Goal: Information Seeking & Learning: Learn about a topic

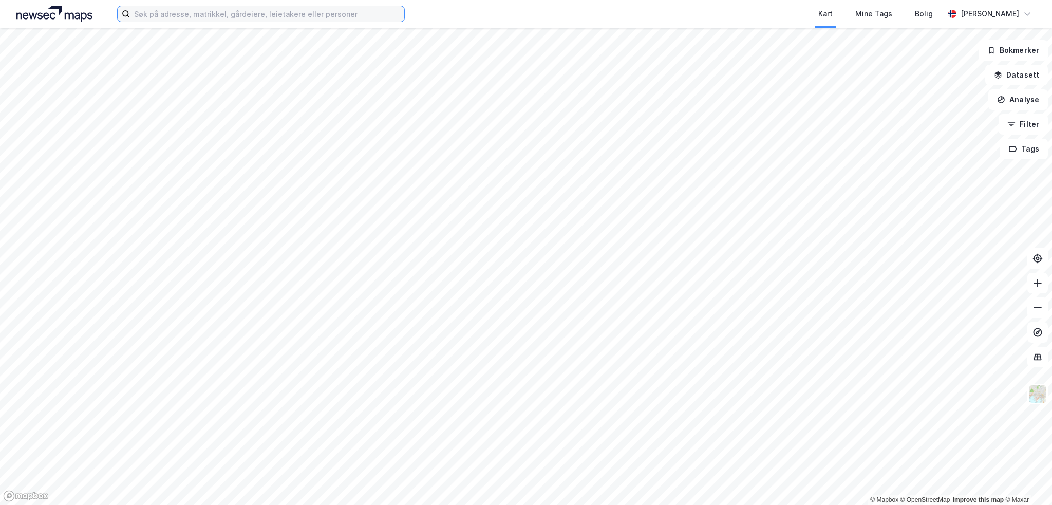
click at [296, 12] on input at bounding box center [267, 13] width 274 height 15
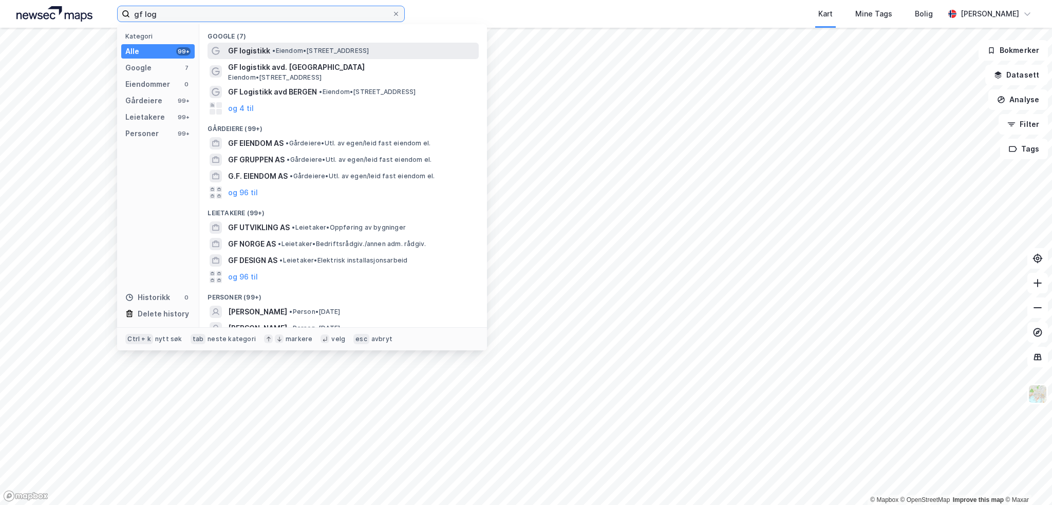
type input "gf log"
click at [307, 49] on span "• Eiendom • [STREET_ADDRESS]" at bounding box center [320, 51] width 97 height 8
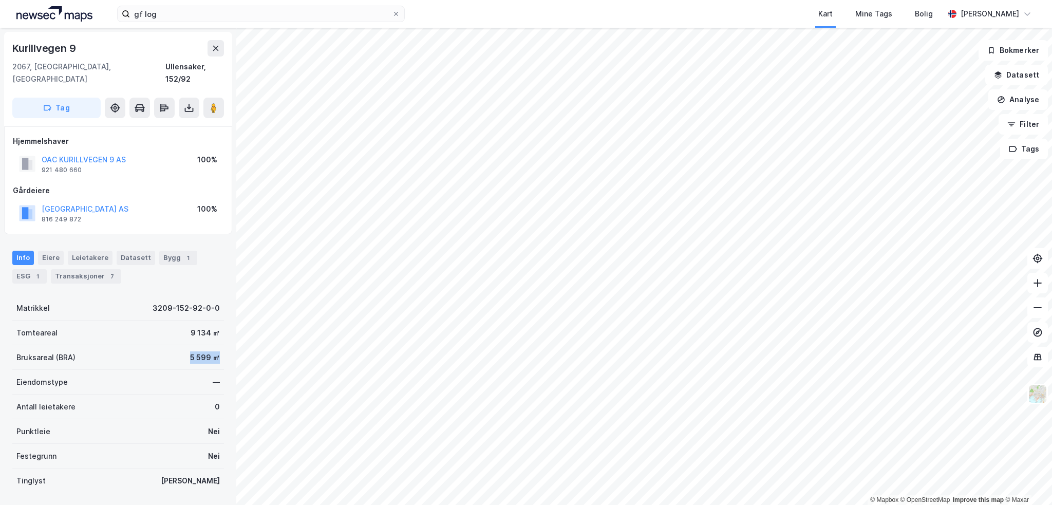
drag, startPoint x: 178, startPoint y: 345, endPoint x: 214, endPoint y: 347, distance: 35.5
click at [214, 347] on div "Bruksareal (BRA) 5 599 ㎡" at bounding box center [118, 357] width 212 height 25
click at [190, 351] on div "5 599 ㎡" at bounding box center [205, 357] width 30 height 12
click at [166, 251] on div "Bygg 1" at bounding box center [178, 258] width 38 height 14
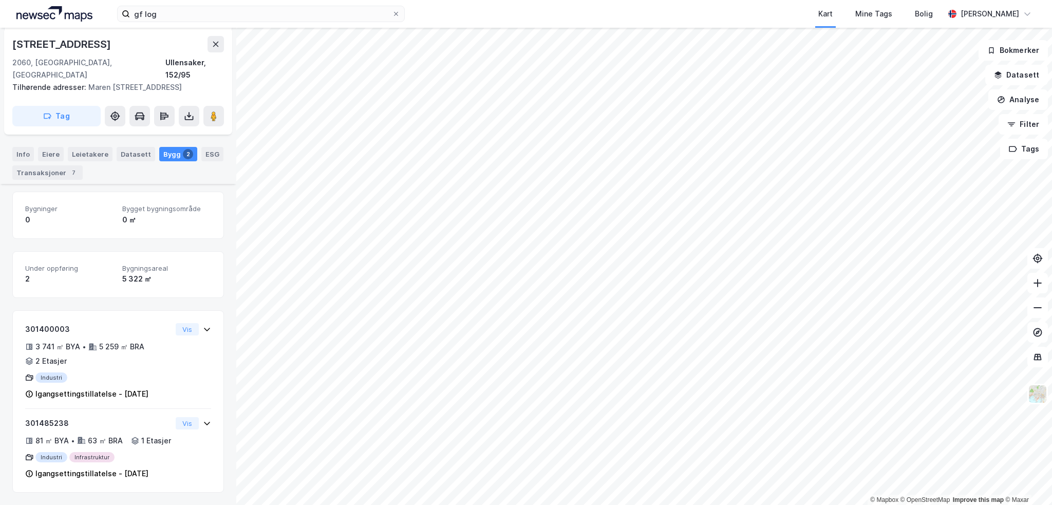
scroll to position [129, 0]
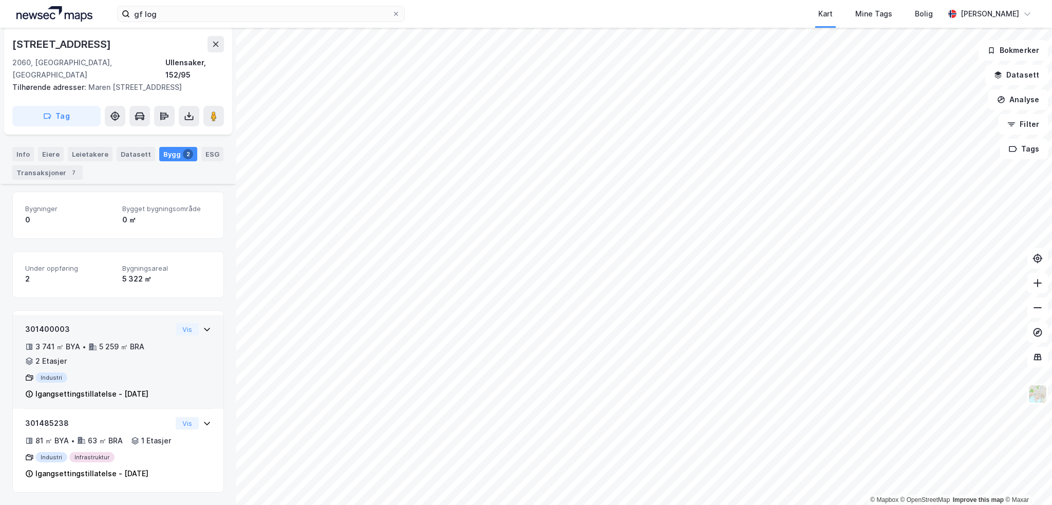
click at [167, 356] on div "301400003 3 741 ㎡ BYA • 5 259 ㎡ BRA • 2 Etasjer Industri Igangsettingstillatels…" at bounding box center [118, 366] width 186 height 86
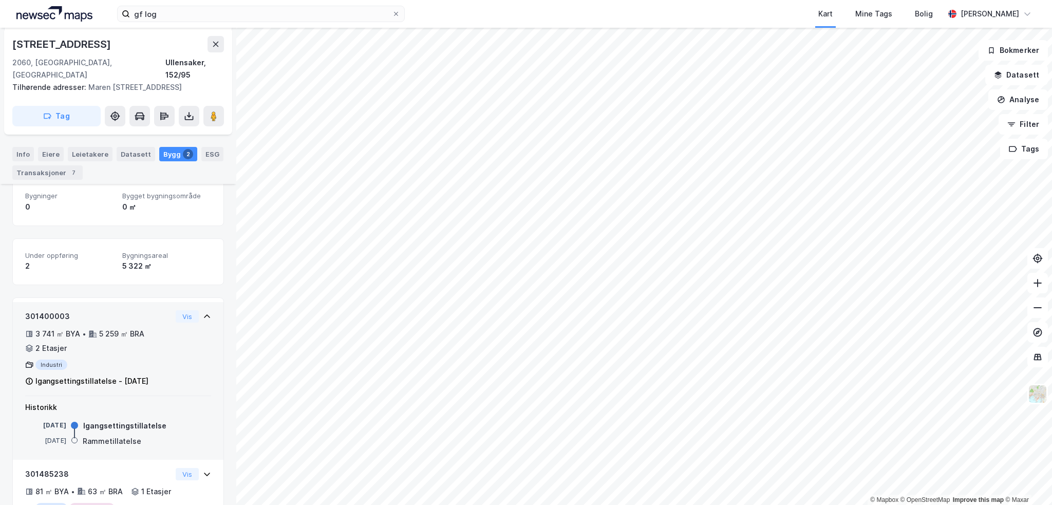
click at [167, 354] on div "301400003 3 741 ㎡ BYA • 5 259 ㎡ BRA • 2 Etasjer Industri Igangsettingstillatels…" at bounding box center [118, 353] width 186 height 86
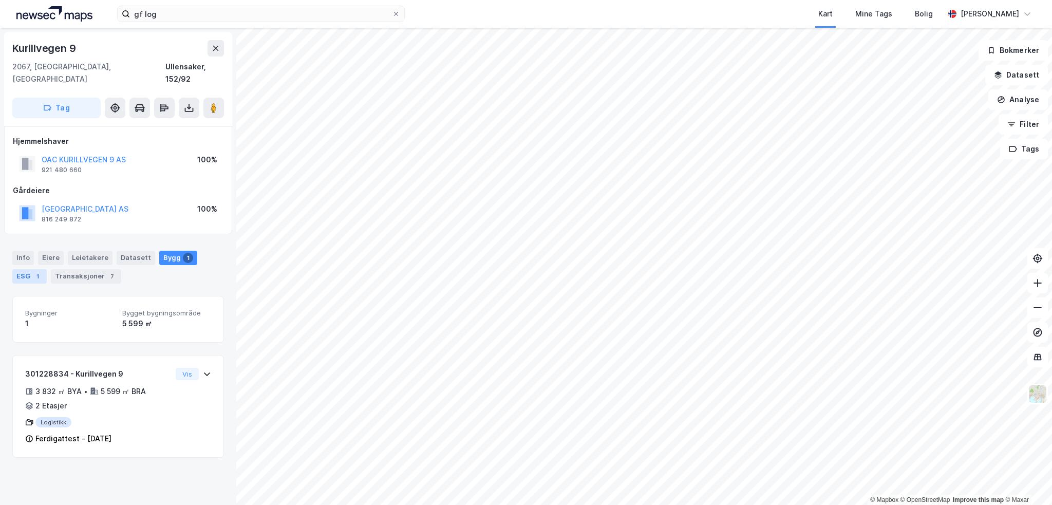
click at [33, 271] on div "1" at bounding box center [37, 276] width 10 height 10
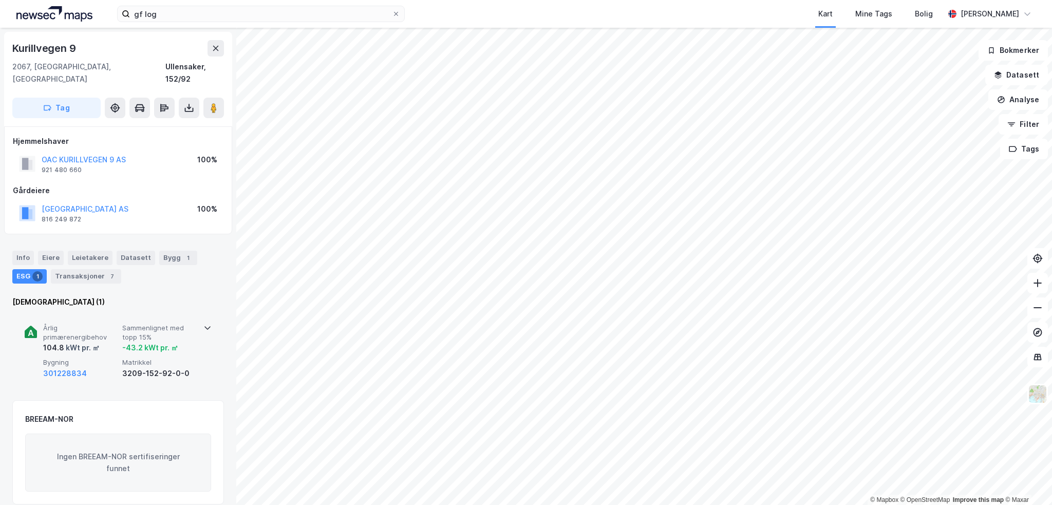
click at [203, 324] on icon at bounding box center [207, 328] width 8 height 8
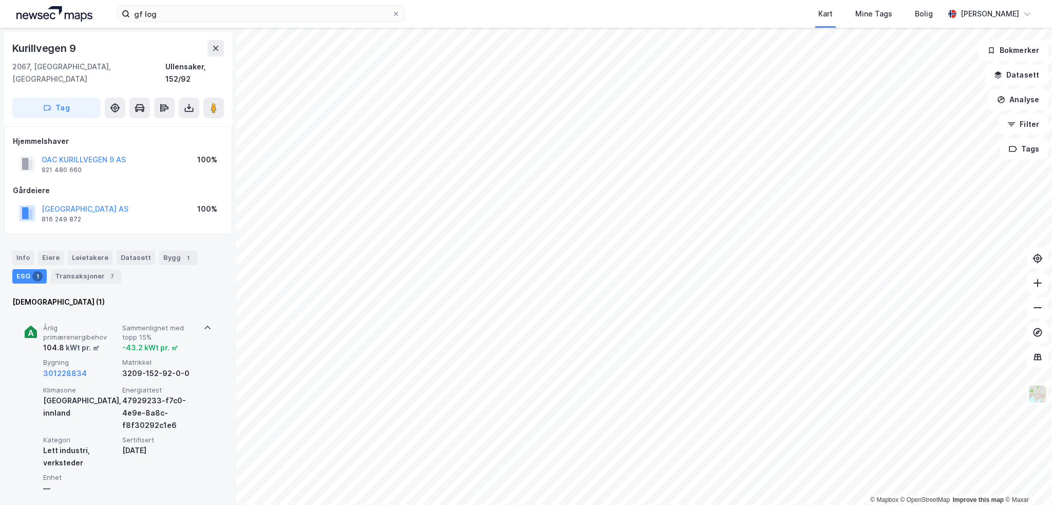
click at [204, 326] on icon at bounding box center [207, 328] width 6 height 4
